Goal: Task Accomplishment & Management: Complete application form

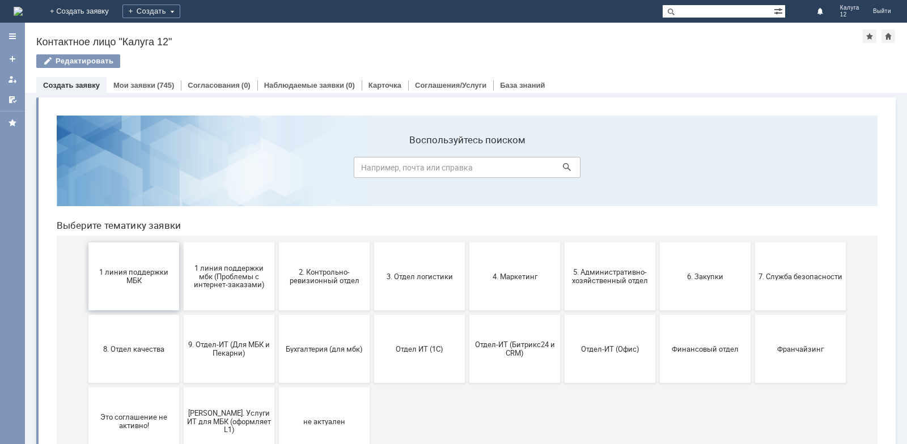
click at [154, 275] on span "1 линия поддержки МБК" at bounding box center [134, 276] width 84 height 17
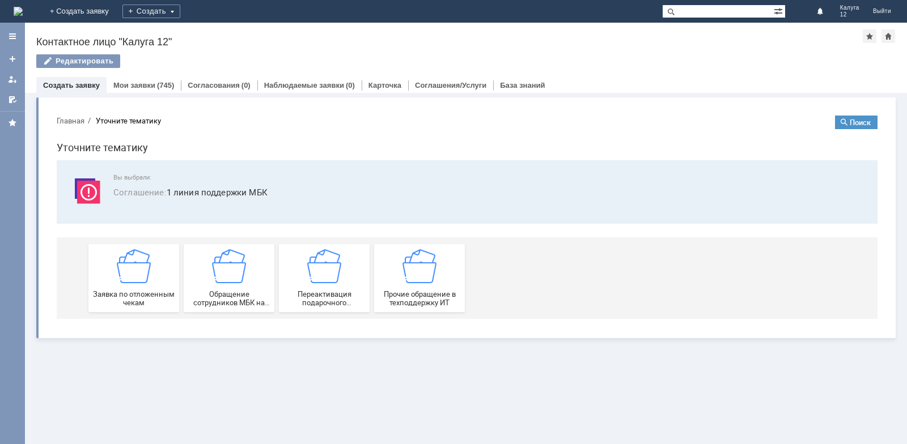
click at [154, 275] on div "Заявка по отложенным чекам" at bounding box center [134, 278] width 84 height 58
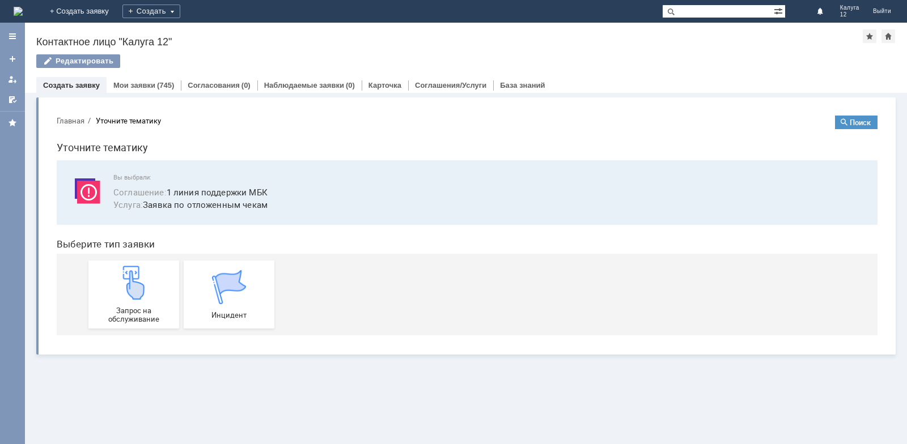
click at [154, 275] on div "Запрос на обслуживание" at bounding box center [134, 295] width 84 height 58
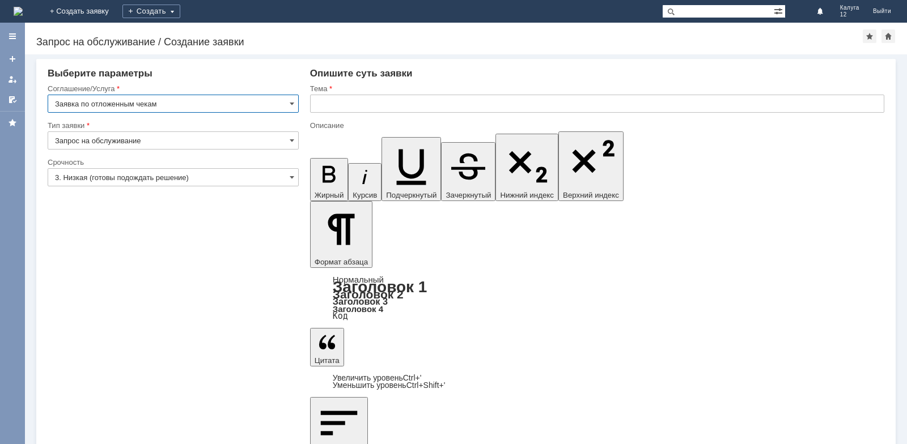
click at [374, 103] on input "text" at bounding box center [597, 104] width 574 height 18
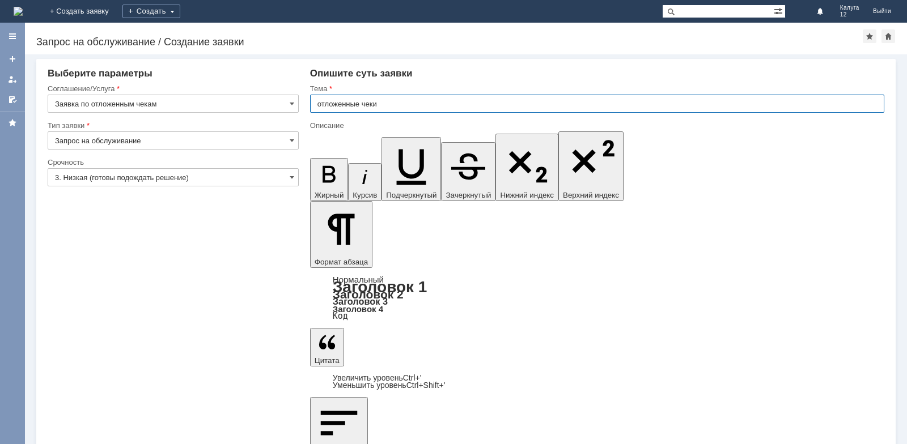
type input "отложенные чеки"
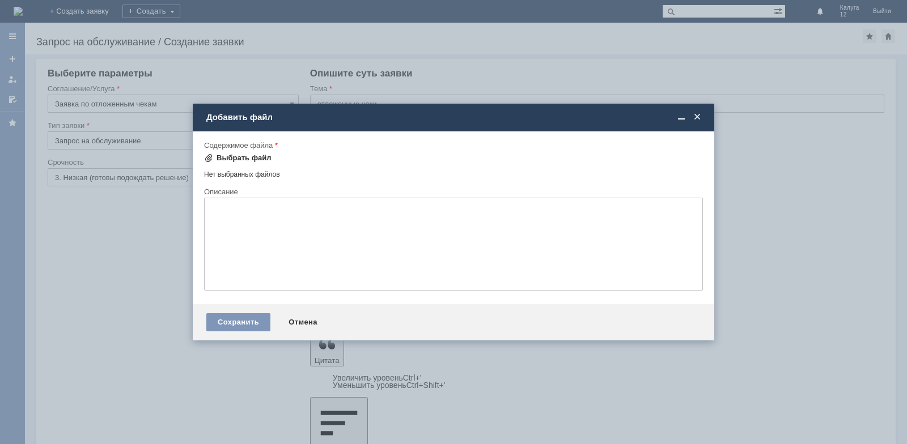
click at [236, 158] on div "Выбрать файл" at bounding box center [244, 158] width 55 height 9
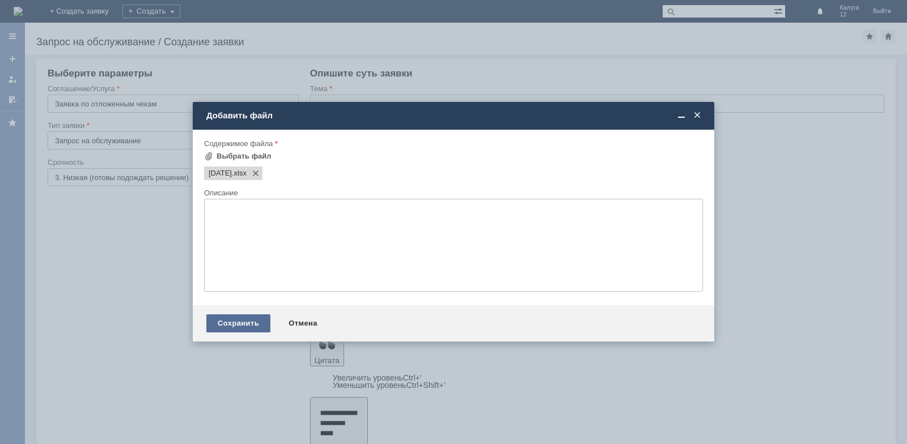
click at [245, 331] on div "Сохранить" at bounding box center [238, 324] width 64 height 18
